Goal: Information Seeking & Learning: Check status

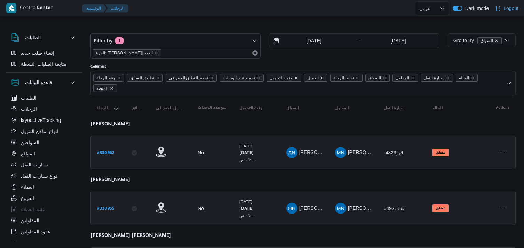
select select "ar"
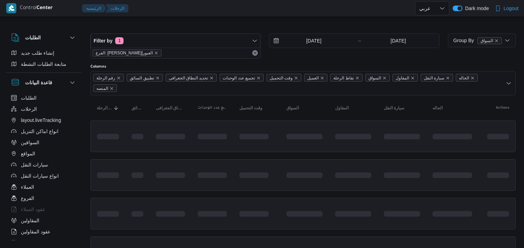
select select "ar"
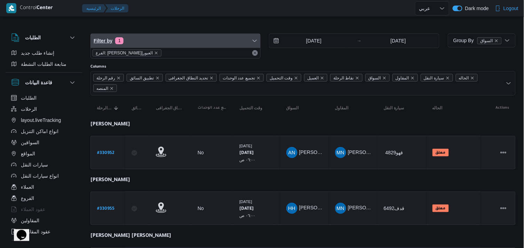
click at [159, 47] on span "Filter by 1" at bounding box center [175, 41] width 169 height 14
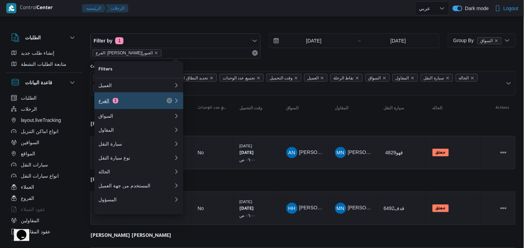
click at [156, 103] on div "الفرع 1" at bounding box center [127, 101] width 58 height 6
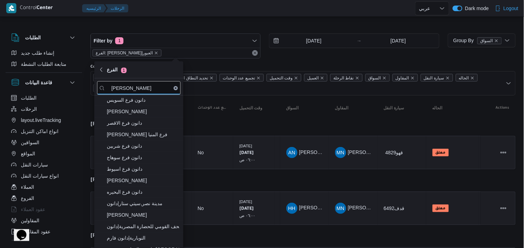
type input "دانون"
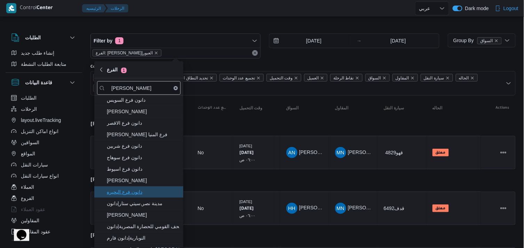
click at [134, 193] on span "دانون فرع البحيره" at bounding box center [143, 192] width 72 height 8
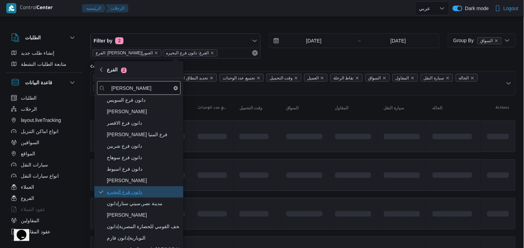
scroll to position [121, 0]
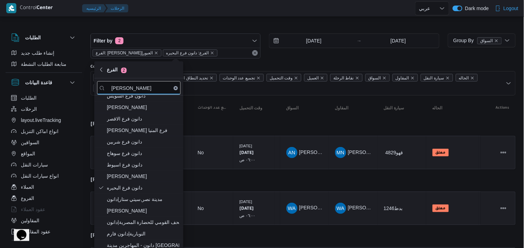
click at [308, 39] on input "[DATE]" at bounding box center [308, 41] width 79 height 14
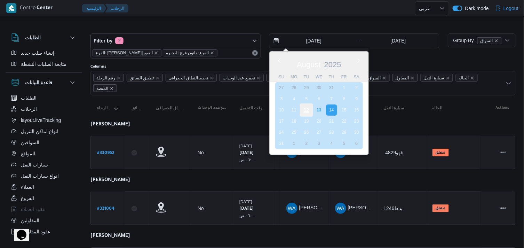
click at [310, 105] on div "12" at bounding box center [306, 109] width 13 height 13
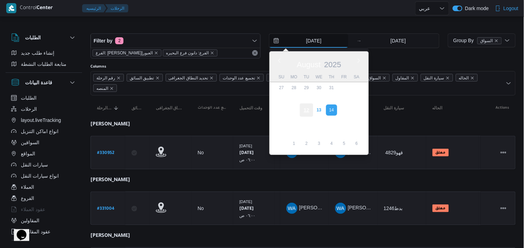
type input "12/8/2025"
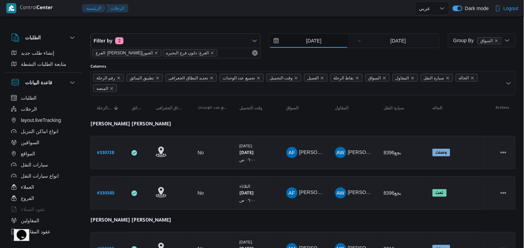
click at [325, 39] on input "12/8/2025" at bounding box center [308, 41] width 79 height 14
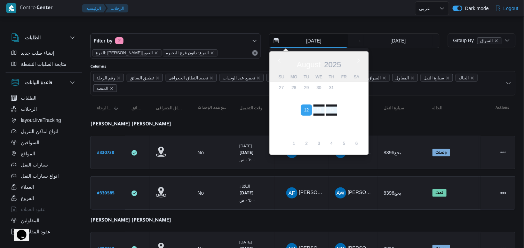
click at [325, 39] on input "12/8/2025" at bounding box center [308, 41] width 79 height 14
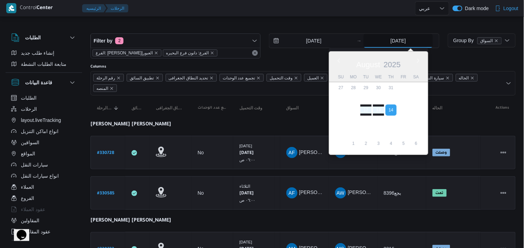
click at [404, 47] on input "[DATE]" at bounding box center [398, 41] width 69 height 14
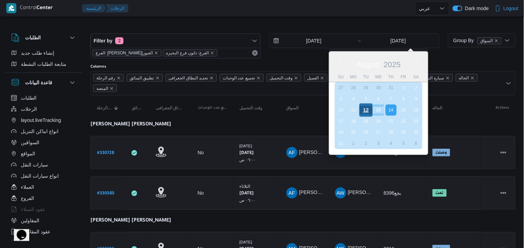
click at [368, 115] on div "12" at bounding box center [365, 109] width 13 height 13
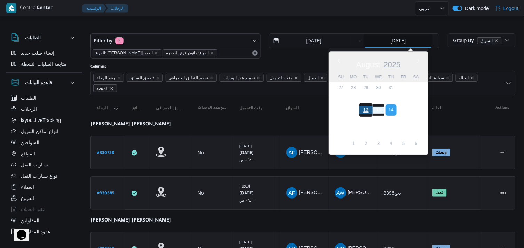
type input "12/8/2025"
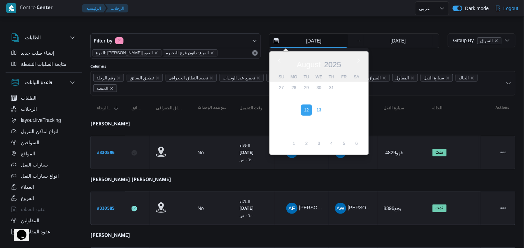
click at [323, 38] on input "12/8/2025" at bounding box center [308, 41] width 79 height 14
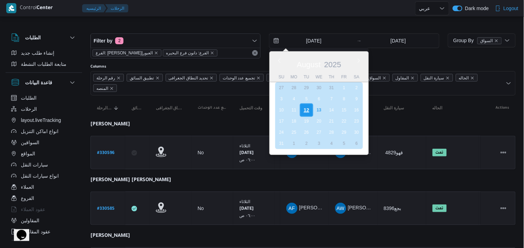
click at [306, 106] on div "12" at bounding box center [306, 109] width 13 height 13
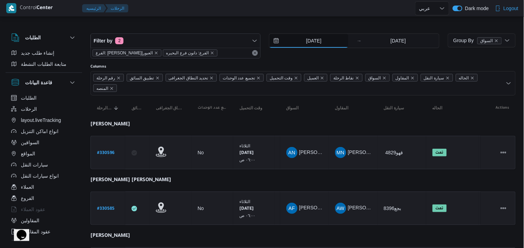
click at [327, 42] on input "12/8/2025" at bounding box center [308, 41] width 79 height 14
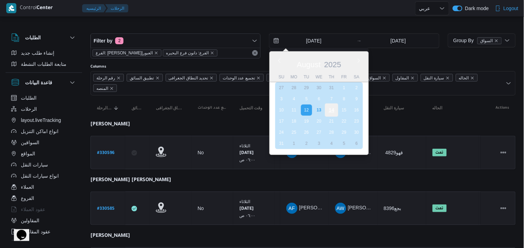
click at [333, 105] on div "14" at bounding box center [331, 109] width 13 height 13
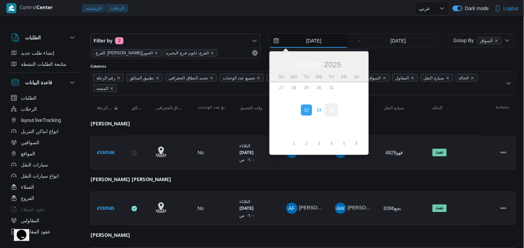
type input "[DATE]"
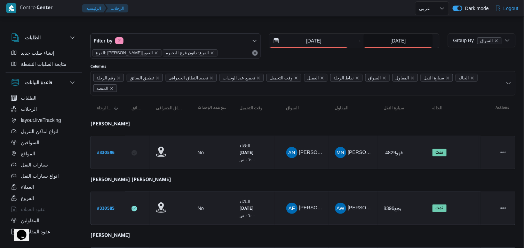
click at [382, 39] on input "12/8/2025" at bounding box center [398, 41] width 69 height 14
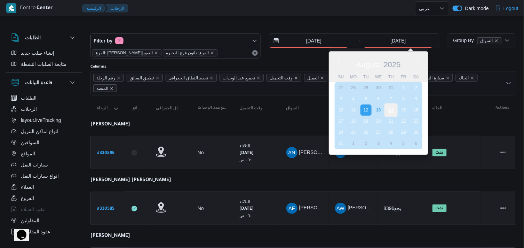
click at [386, 111] on div "14" at bounding box center [391, 109] width 13 height 13
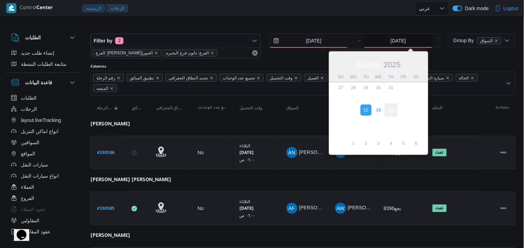
type input "[DATE]"
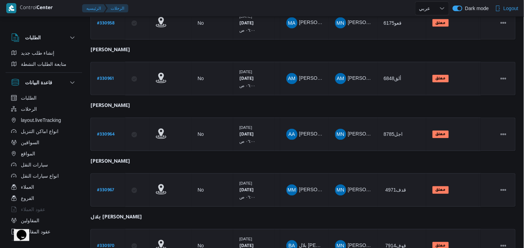
scroll to position [387, 0]
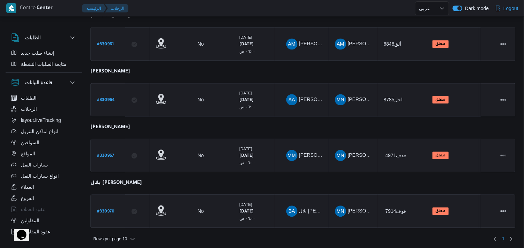
click at [104, 239] on div "Rows per page : 10 1" at bounding box center [303, 239] width 434 height 17
click at [109, 236] on span "Rows per page : 10" at bounding box center [110, 239] width 34 height 8
click at [115, 218] on span "20 rows" at bounding box center [123, 218] width 22 height 6
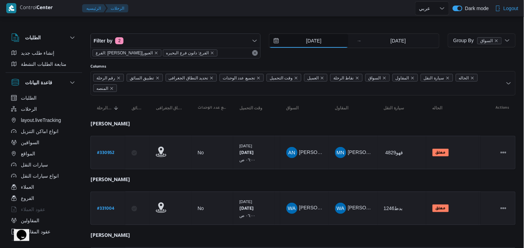
click at [297, 39] on input "[DATE]" at bounding box center [308, 41] width 79 height 14
click at [390, 29] on div "Filter by 2 الفرع: دانون|العبور الفرع: دانون فرع البحيره 14/8/2025 → 14/8/2025" at bounding box center [264, 45] width 357 height 33
click at [210, 54] on icon "remove selected entity" at bounding box center [212, 53] width 4 height 4
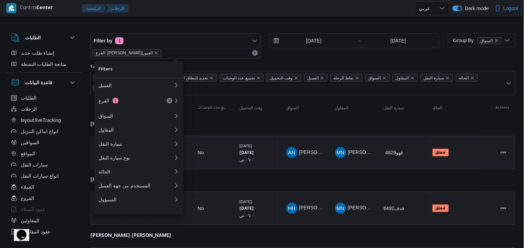
click at [183, 23] on div at bounding box center [302, 27] width 425 height 11
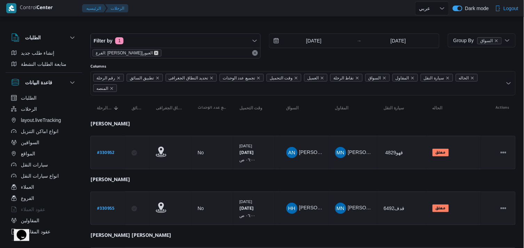
click at [154, 51] on icon "remove selected entity" at bounding box center [156, 53] width 4 height 4
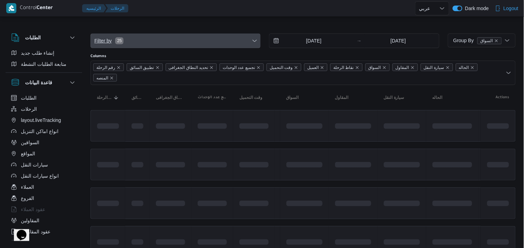
click at [128, 45] on span "Filter by 25" at bounding box center [175, 41] width 169 height 14
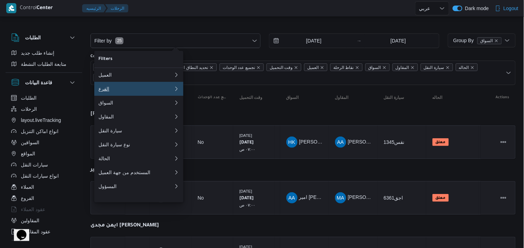
click at [126, 86] on button "الفرع 0" at bounding box center [138, 89] width 89 height 14
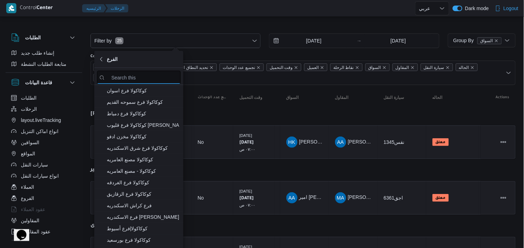
click at [127, 79] on input "search filters" at bounding box center [139, 78] width 84 height 14
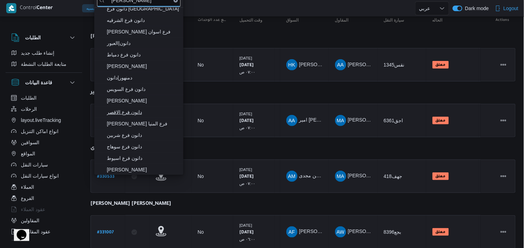
scroll to position [77, 0]
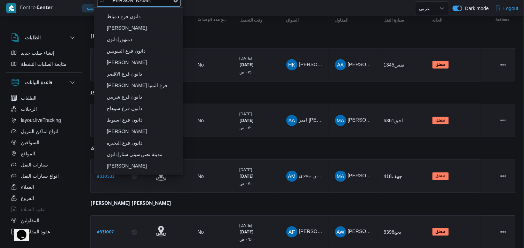
type input "دانون"
click at [129, 144] on span "دانون فرع البحيره" at bounding box center [143, 142] width 72 height 8
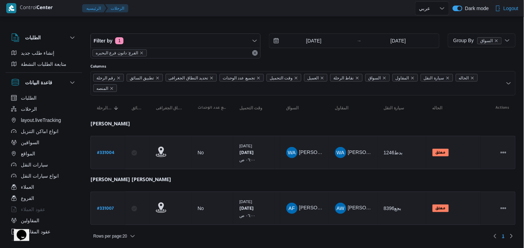
click at [369, 19] on div "Filter by 1 الفرع: دانون فرع البحيره 14/8/2025 → 14/8/2025 Group By السواق Colu…" at bounding box center [258, 133] width 524 height 231
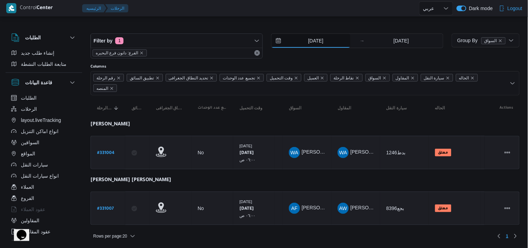
click at [320, 43] on input "[DATE]" at bounding box center [310, 41] width 79 height 14
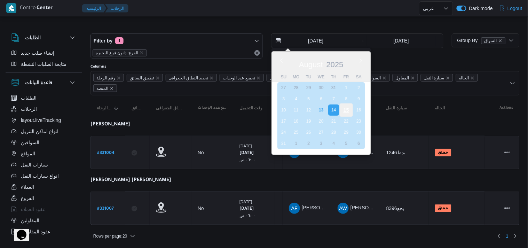
click at [346, 109] on div "15" at bounding box center [346, 109] width 13 height 13
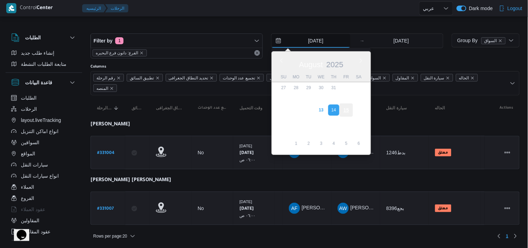
type input "15/8/2025"
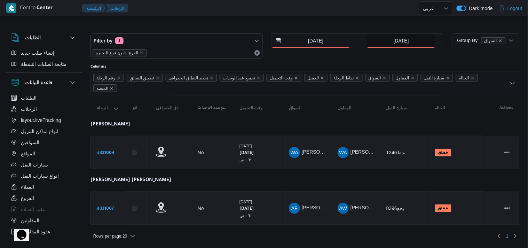
click at [409, 42] on input "[DATE]" at bounding box center [400, 41] width 69 height 14
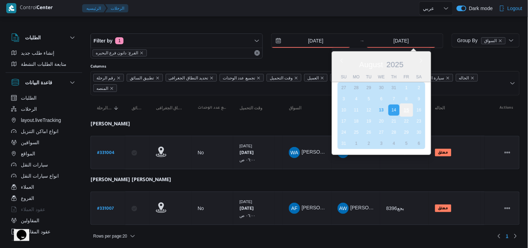
click at [404, 108] on div "15" at bounding box center [406, 109] width 13 height 13
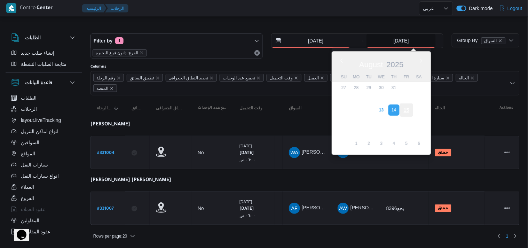
type input "15/8/2025"
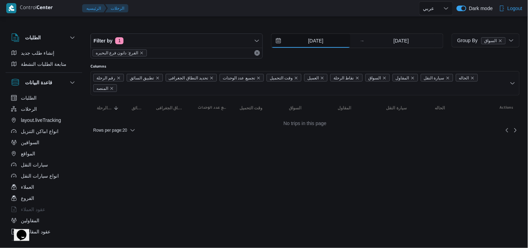
click at [303, 37] on input "15/8/2025" at bounding box center [310, 41] width 79 height 14
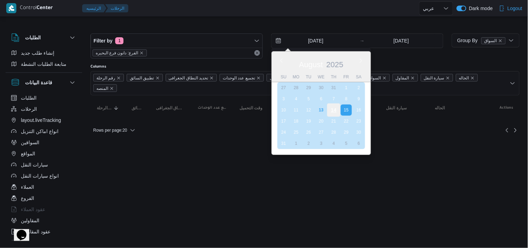
click at [338, 106] on div "14" at bounding box center [333, 109] width 13 height 13
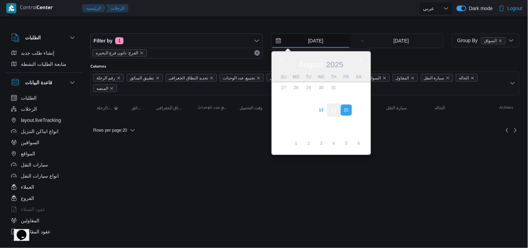
type input "[DATE]"
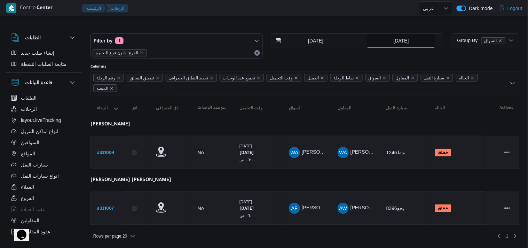
click at [391, 46] on input "15/8/2025" at bounding box center [400, 41] width 69 height 14
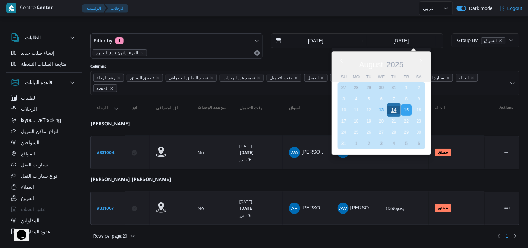
click at [396, 109] on div "14" at bounding box center [393, 109] width 13 height 13
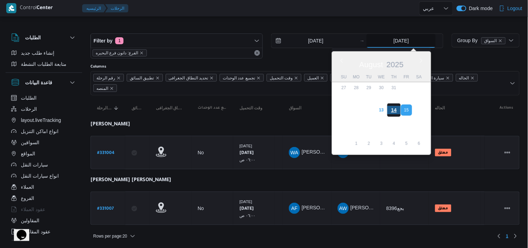
type input "[DATE]"
click at [347, 26] on div at bounding box center [304, 27] width 429 height 11
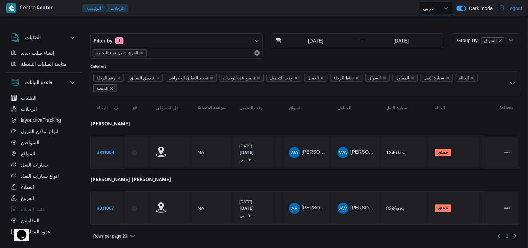
click at [441, 13] on select "English عربي" at bounding box center [436, 8] width 34 height 14
click at [133, 24] on div at bounding box center [304, 27] width 429 height 11
click at [143, 19] on div "Filter by 1 الفرع: دانون فرع البحيره 14/8/2025 → 14/8/2025 Group By السواق Colu…" at bounding box center [260, 133] width 528 height 231
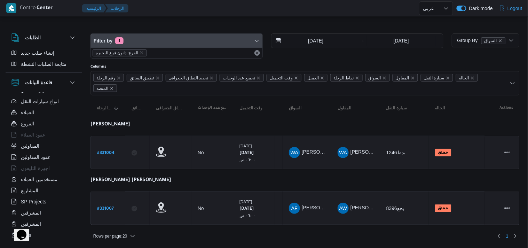
click at [251, 37] on span "Filter by 1" at bounding box center [177, 41] width 172 height 14
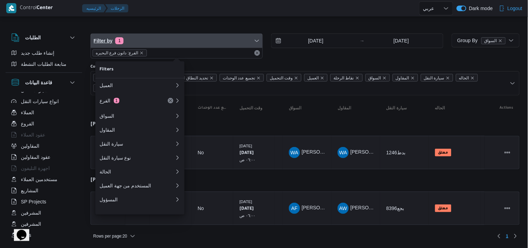
click at [251, 37] on span "Filter by 1" at bounding box center [177, 41] width 172 height 14
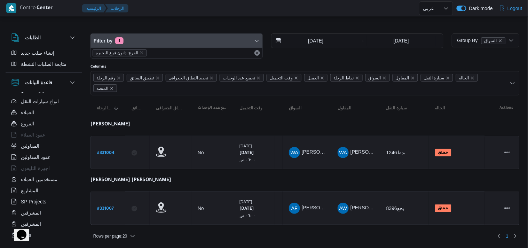
click at [251, 37] on span "Filter by 1" at bounding box center [177, 41] width 172 height 14
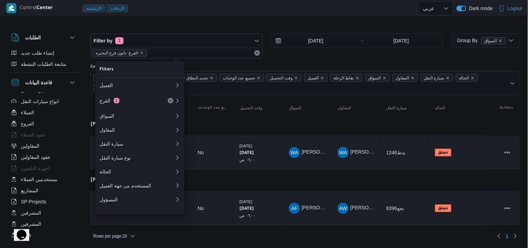
click at [231, 25] on div at bounding box center [304, 27] width 429 height 11
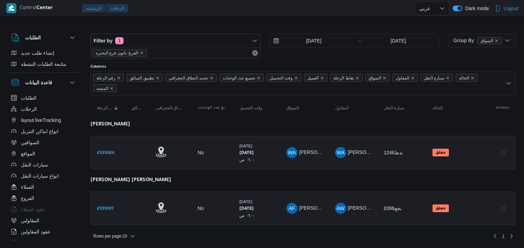
select select "ar"
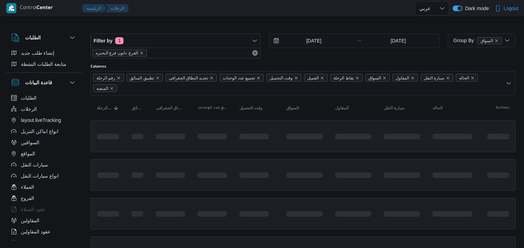
select select "ar"
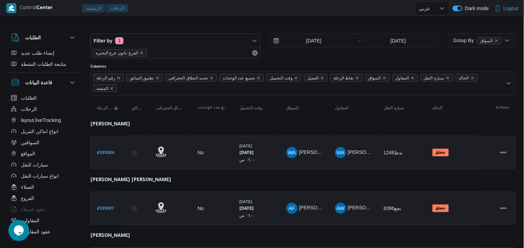
select select "ar"
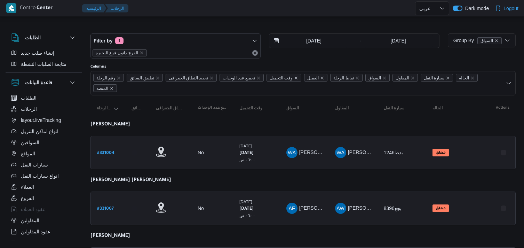
select select "ar"
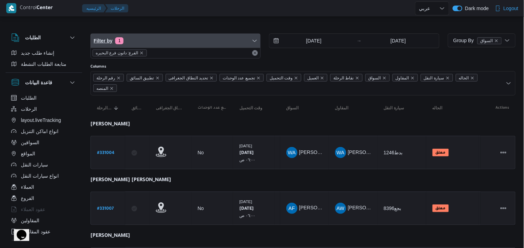
click at [137, 38] on span "Filter by 1" at bounding box center [175, 41] width 169 height 14
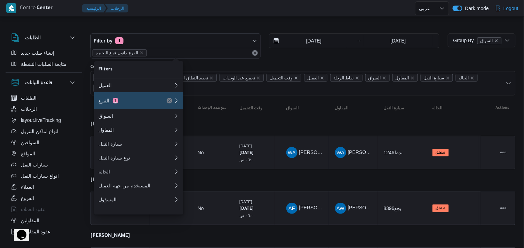
click at [138, 99] on div "الفرع 1" at bounding box center [127, 101] width 58 height 6
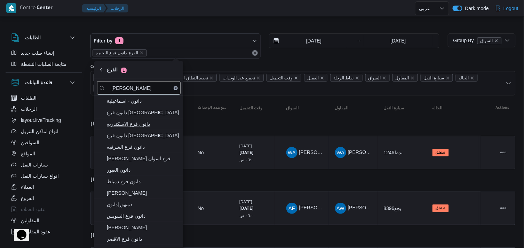
type input "دانون"
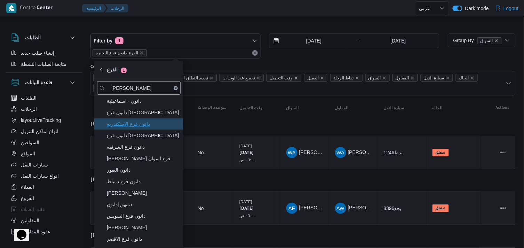
click at [128, 126] on span "دانون فرع الاسكندريه" at bounding box center [143, 124] width 72 height 8
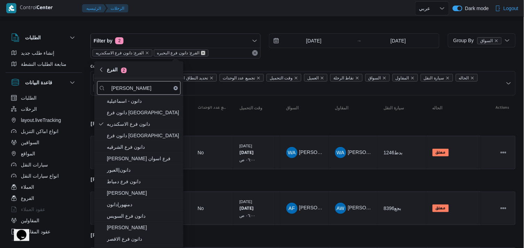
click at [201, 52] on icon "remove selected entity" at bounding box center [203, 53] width 4 height 4
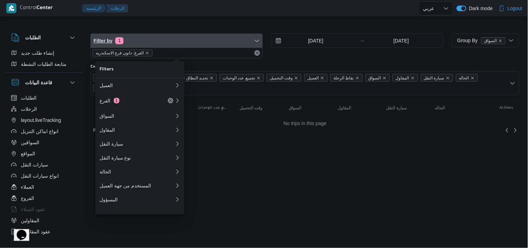
click at [225, 35] on span "Filter by 1" at bounding box center [177, 41] width 172 height 14
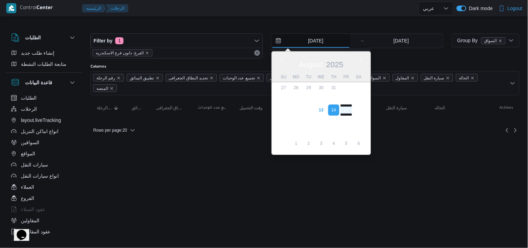
click at [309, 44] on input "[DATE]" at bounding box center [310, 41] width 79 height 14
click at [310, 42] on input "[DATE]" at bounding box center [310, 41] width 79 height 14
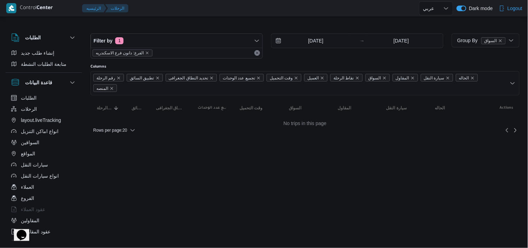
click at [310, 31] on div "Filter by 1 الفرع: دانون فرع الاسكندريه 14/8/2025 → 15/8/2025" at bounding box center [266, 45] width 361 height 33
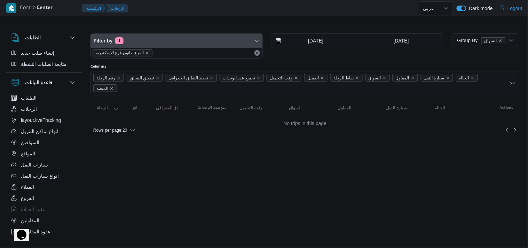
click at [260, 41] on span "Filter by 1" at bounding box center [177, 41] width 172 height 14
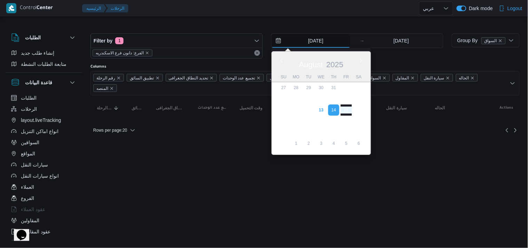
click at [281, 42] on input "[DATE]" at bounding box center [310, 41] width 79 height 14
click at [307, 30] on div "Filter by 1 الفرع: دانون فرع الاسكندريه 14/8/2025 Previous Month Next month Aug…" at bounding box center [266, 45] width 361 height 33
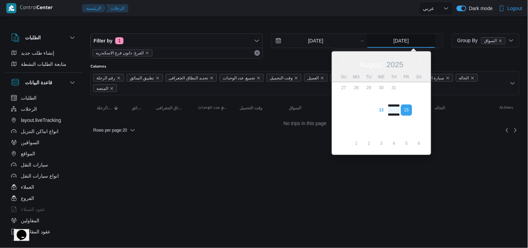
click at [381, 41] on input "15/8/2025" at bounding box center [400, 41] width 69 height 14
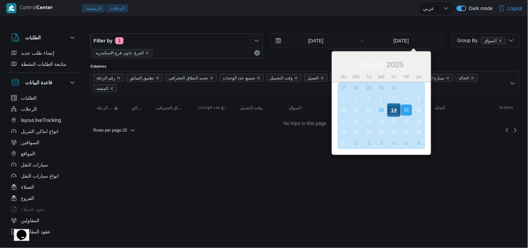
click at [388, 108] on div "14" at bounding box center [393, 109] width 13 height 13
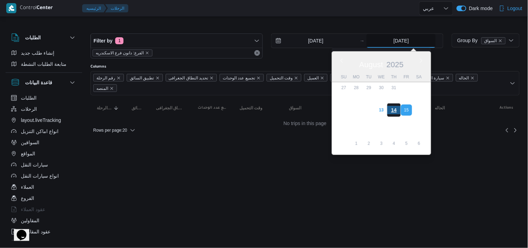
type input "[DATE]"
click at [285, 15] on div at bounding box center [275, 8] width 288 height 16
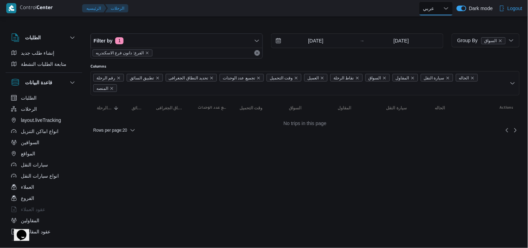
click at [443, 5] on select "English عربي" at bounding box center [436, 8] width 34 height 14
click at [441, 11] on select "English عربي" at bounding box center [436, 8] width 34 height 14
click at [473, 45] on span "Group By السواق" at bounding box center [485, 40] width 62 height 14
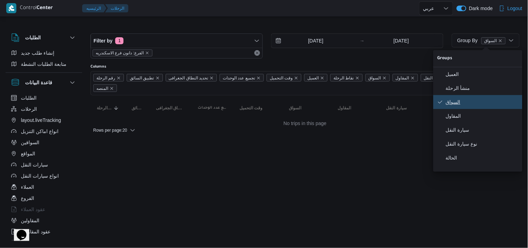
click at [461, 109] on button "السواق" at bounding box center [477, 102] width 89 height 14
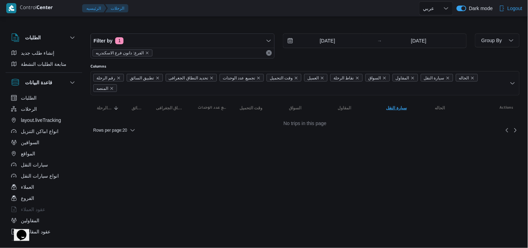
click at [394, 102] on span "سيارة النقل Click to sort in ascending order" at bounding box center [404, 107] width 42 height 11
click at [104, 104] on table "رقم الرحلة Click to sort in ascending order تطبيق السائق Click to sort in ascen…" at bounding box center [304, 107] width 429 height 25
click at [107, 105] on span "رقم الرحلة" at bounding box center [106, 108] width 19 height 6
click at [127, 126] on span "Rows per page : 20" at bounding box center [110, 130] width 34 height 8
click at [114, 103] on span "20 rows" at bounding box center [124, 103] width 22 height 6
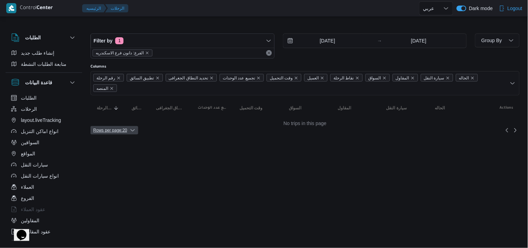
click at [133, 127] on icon "button" at bounding box center [133, 130] width 6 height 6
click at [122, 126] on span "Rows per page : 20" at bounding box center [110, 130] width 34 height 8
click at [124, 126] on span "Rows per page : 20" at bounding box center [110, 130] width 34 height 8
click at [235, 28] on div at bounding box center [304, 27] width 429 height 11
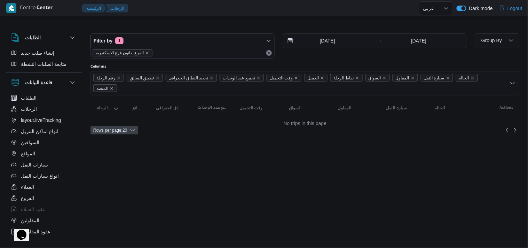
click at [118, 126] on span "Rows per page : 20" at bounding box center [110, 130] width 34 height 8
click at [365, 25] on div at bounding box center [304, 27] width 429 height 11
click at [325, 30] on div "Filter by 1 الفرع: دانون فرع الاسكندريه 14/8/2025 → 14/8/2025" at bounding box center [278, 45] width 385 height 33
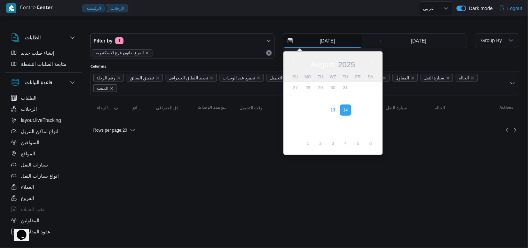
click at [322, 40] on input "[DATE]" at bounding box center [322, 41] width 79 height 14
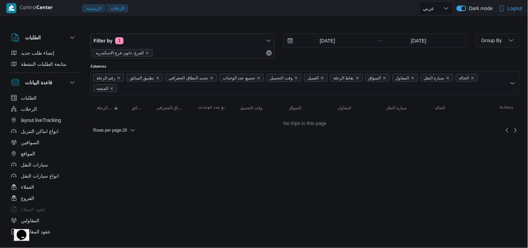
click at [333, 33] on div "14/8/2025 → 14/8/2025" at bounding box center [375, 40] width 184 height 15
click at [411, 43] on input "[DATE]" at bounding box center [418, 41] width 69 height 14
click at [454, 49] on div "14/8/2025 → 14/8/2025" at bounding box center [375, 45] width 184 height 25
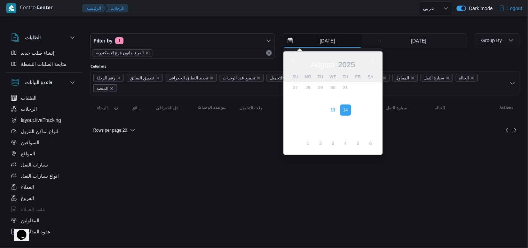
click at [328, 43] on input "[DATE]" at bounding box center [322, 41] width 79 height 14
click at [350, 26] on div at bounding box center [304, 27] width 429 height 11
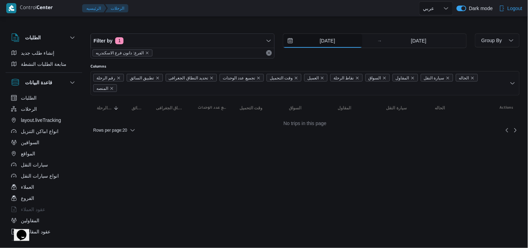
click at [332, 43] on input "[DATE]" at bounding box center [322, 41] width 79 height 14
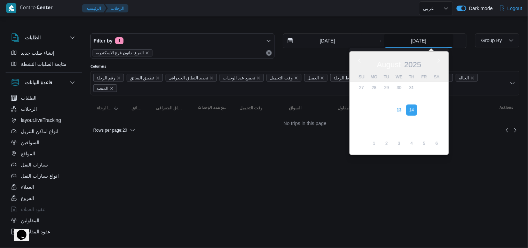
click at [409, 37] on input "[DATE]" at bounding box center [418, 41] width 69 height 14
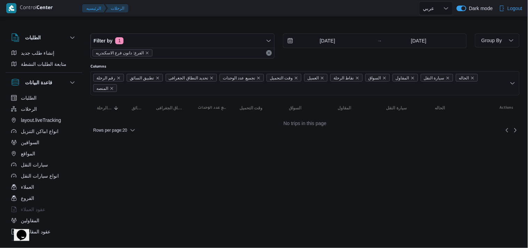
click at [313, 62] on div "Filter by 1 الفرع: دانون فرع الاسكندريه 14/8/2025 → 14/8/2025" at bounding box center [278, 45] width 385 height 33
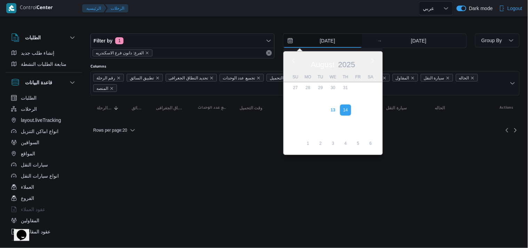
click at [357, 43] on input "[DATE]" at bounding box center [322, 41] width 79 height 14
drag, startPoint x: 188, startPoint y: 56, endPoint x: 202, endPoint y: 62, distance: 15.1
click at [202, 62] on div "Filter by 1 الفرع: دانون فرع الاسكندريه 14/8/2025 Previous Month Next month Aug…" at bounding box center [278, 45] width 385 height 33
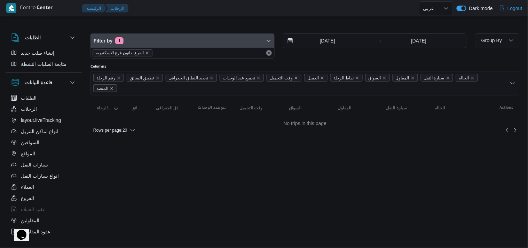
click at [263, 37] on span "Filter by 1" at bounding box center [182, 41] width 183 height 14
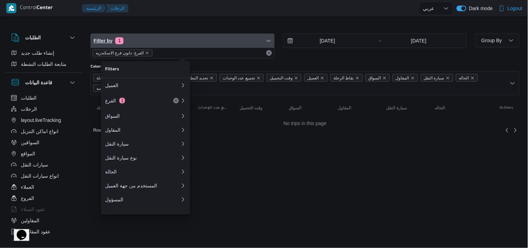
click at [252, 42] on span "Filter by 1" at bounding box center [182, 41] width 183 height 14
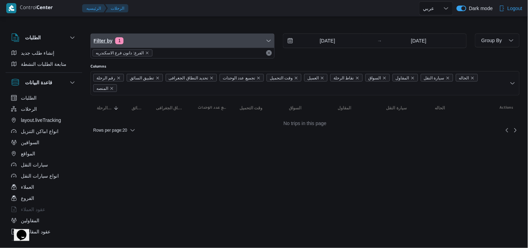
click at [222, 43] on span "Filter by 1" at bounding box center [182, 41] width 183 height 14
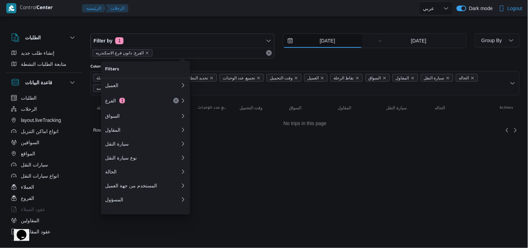
click at [352, 46] on input "[DATE]" at bounding box center [322, 41] width 79 height 14
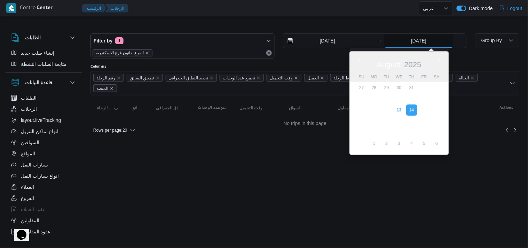
click at [410, 46] on input "[DATE]" at bounding box center [418, 41] width 69 height 14
click at [406, 35] on input "[DATE]" at bounding box center [418, 41] width 69 height 14
click at [407, 24] on div at bounding box center [304, 27] width 429 height 11
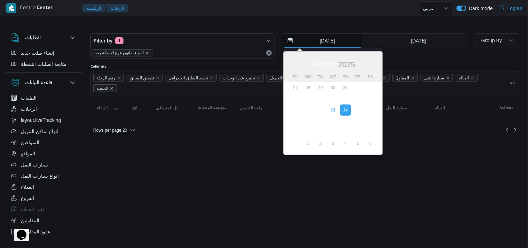
click at [333, 44] on input "[DATE]" at bounding box center [322, 41] width 79 height 14
click at [406, 41] on input "[DATE]" at bounding box center [418, 41] width 69 height 14
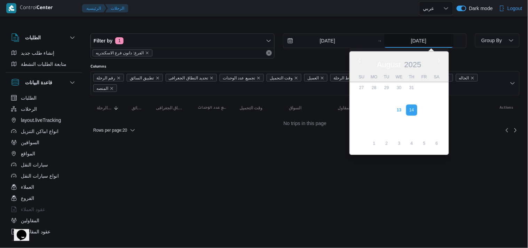
click at [406, 41] on input "[DATE]" at bounding box center [418, 41] width 69 height 14
drag, startPoint x: 406, startPoint y: 41, endPoint x: 441, endPoint y: 45, distance: 35.8
click at [441, 45] on input "[DATE]" at bounding box center [418, 41] width 69 height 14
click at [445, 34] on input "[DATE]" at bounding box center [418, 41] width 69 height 14
click at [442, 27] on div at bounding box center [304, 27] width 429 height 11
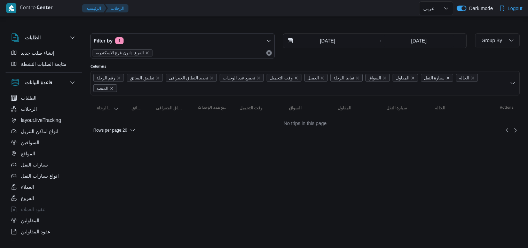
select select "ar"
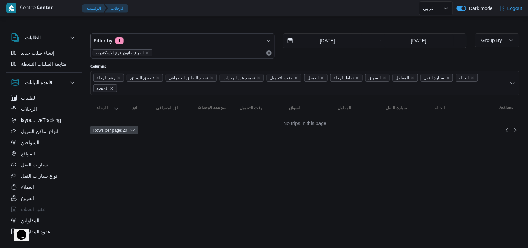
click at [130, 126] on span "Rows per page : 20" at bounding box center [114, 130] width 48 height 8
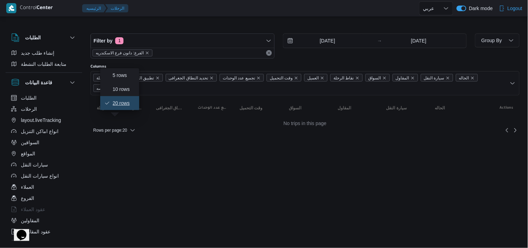
click at [124, 100] on button "20 rows" at bounding box center [119, 103] width 39 height 14
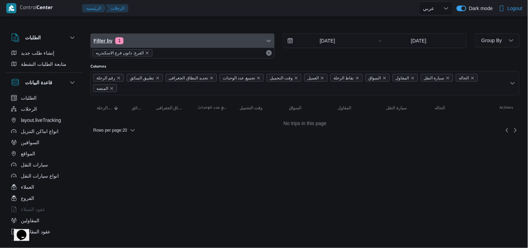
click at [262, 43] on span "Filter by 1" at bounding box center [182, 41] width 183 height 14
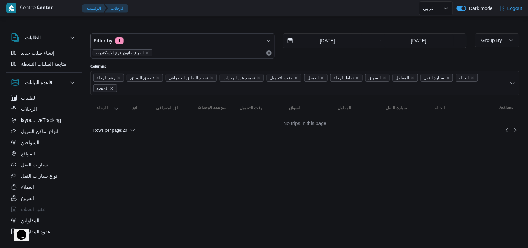
click at [221, 16] on div at bounding box center [275, 8] width 288 height 16
click at [516, 126] on link "Next page, 2" at bounding box center [515, 130] width 8 height 8
select select "ar"
click at [70, 78] on div "قاعدة البيانات" at bounding box center [44, 82] width 77 height 19
click at [71, 82] on icon "button" at bounding box center [73, 83] width 6 height 6
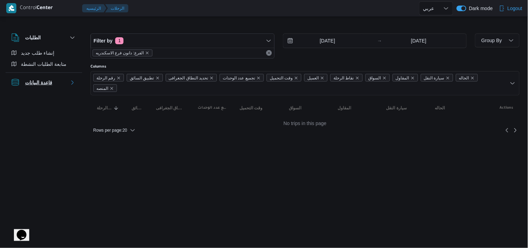
click at [71, 82] on icon "button" at bounding box center [73, 83] width 6 height 6
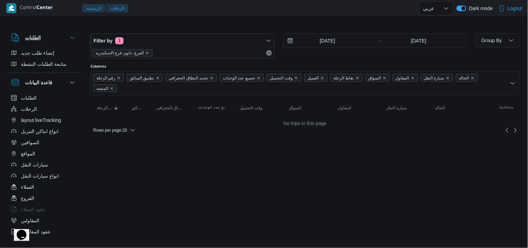
click at [69, 35] on button "الطلبات" at bounding box center [43, 37] width 65 height 8
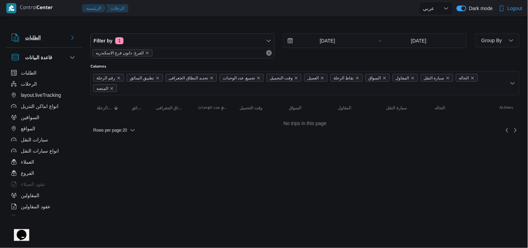
click at [69, 35] on button "الطلبات" at bounding box center [43, 37] width 65 height 8
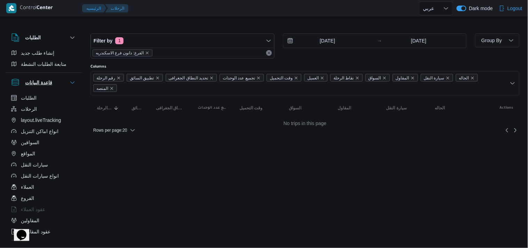
click at [69, 80] on button "قاعدة البيانات" at bounding box center [43, 82] width 65 height 8
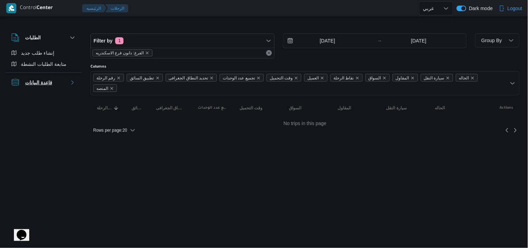
click at [69, 80] on button "قاعدة البيانات" at bounding box center [43, 82] width 65 height 8
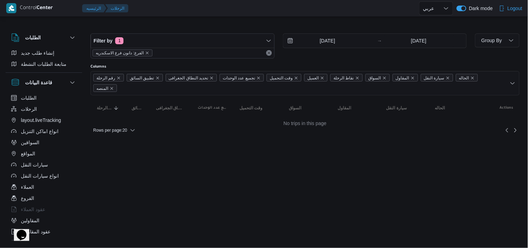
select select "ar"
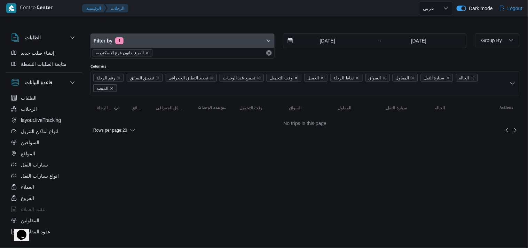
click at [137, 37] on span "Filter by 1" at bounding box center [182, 41] width 183 height 14
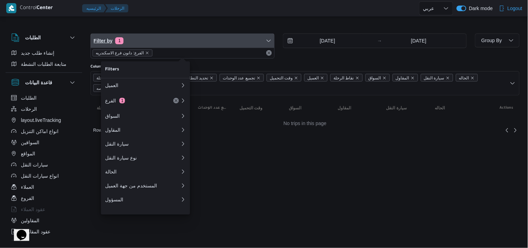
click at [144, 42] on span "Filter by 1" at bounding box center [182, 41] width 183 height 14
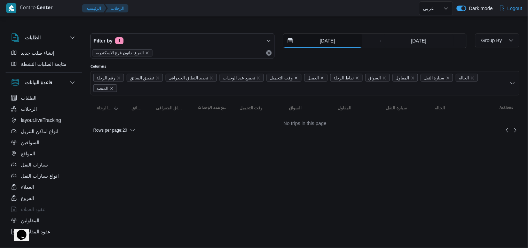
click at [317, 39] on input "[DATE]" at bounding box center [322, 41] width 79 height 14
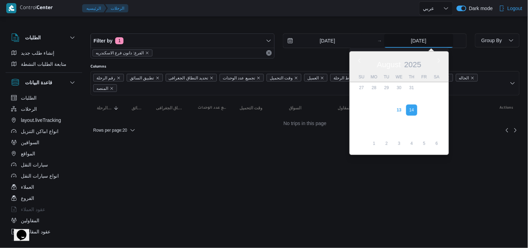
click at [391, 43] on input "[DATE]" at bounding box center [418, 41] width 69 height 14
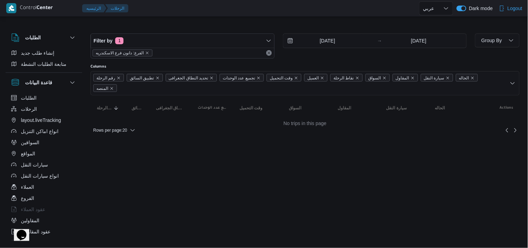
click at [318, 63] on div "Filter by 1 الفرع: دانون فرع الاسكندريه 14/8/2025 → 14/8/2025" at bounding box center [278, 45] width 385 height 33
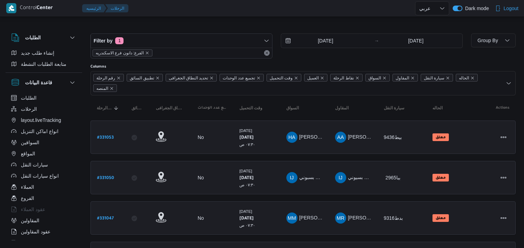
select select "ar"
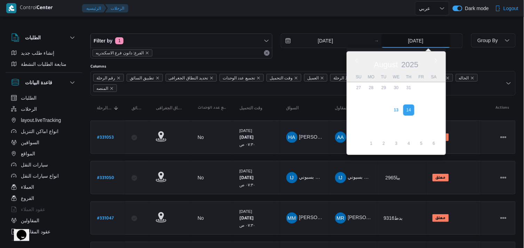
click at [398, 40] on input "[DATE]" at bounding box center [415, 41] width 69 height 14
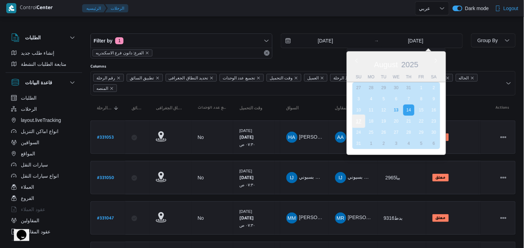
click at [353, 120] on div "17" at bounding box center [358, 120] width 13 height 13
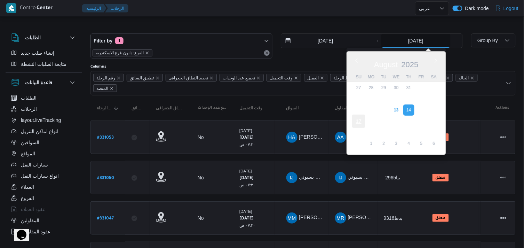
type input "[DATE]"
